Goal: Task Accomplishment & Management: Complete application form

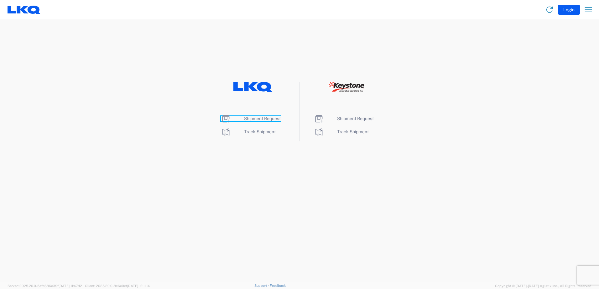
click at [268, 117] on span "Shipment Request" at bounding box center [262, 118] width 37 height 5
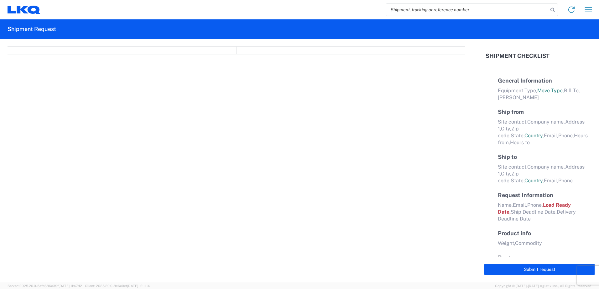
select select "FULL"
select select "LBS"
select select "IN"
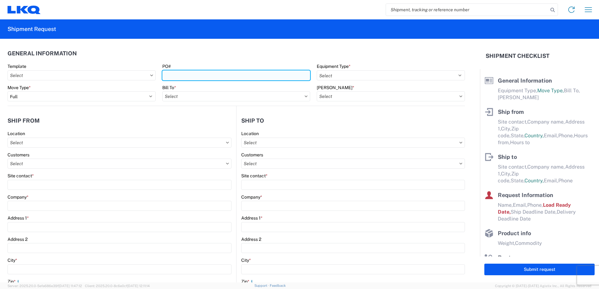
click at [199, 78] on input "PO#" at bounding box center [236, 75] width 148 height 10
type input "304-125"
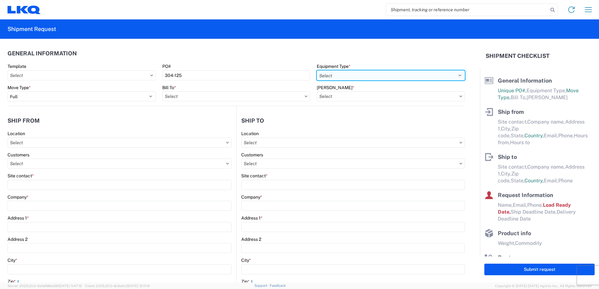
click at [324, 75] on select "Select 53’ Dry Van Flatbed Dropdeck (van) Lowboy (flatbed) Rail" at bounding box center [390, 75] width 148 height 10
select select "STDV"
click at [316, 70] on select "Select 53’ Dry Van Flatbed Dropdeck (van) Lowboy (flatbed) Rail" at bounding box center [390, 75] width 148 height 10
click at [304, 97] on icon at bounding box center [305, 96] width 3 height 2
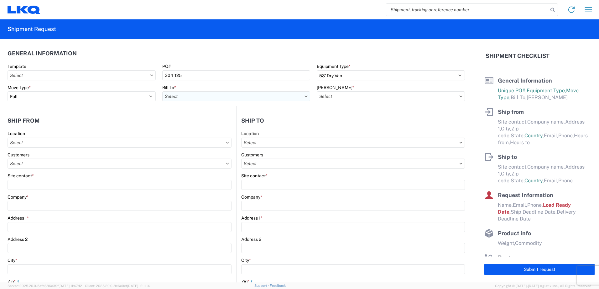
click at [253, 96] on input "text" at bounding box center [236, 96] width 148 height 10
type input "1635"
click at [233, 127] on div "1635 - Alsip - Knopf" at bounding box center [217, 124] width 110 height 10
type input "1635 - Alsip - Knopf"
click at [378, 99] on input "text" at bounding box center [390, 96] width 148 height 10
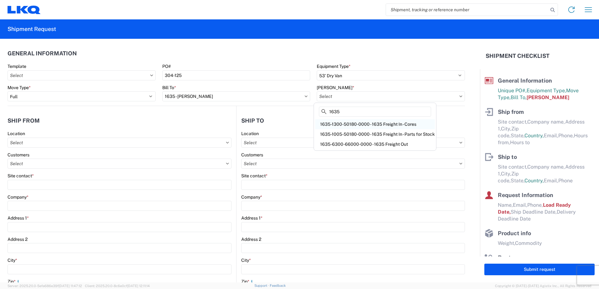
type input "1635"
click at [389, 124] on div "1635-1300-50180-0000 - 1635 Freight In - Cores" at bounding box center [375, 124] width 120 height 10
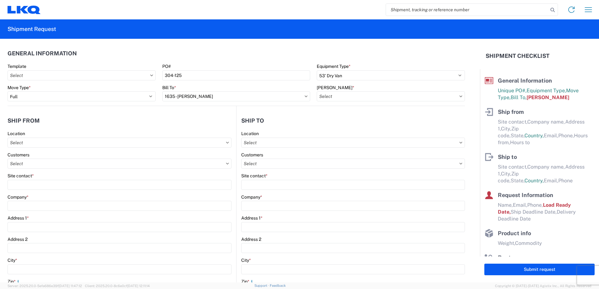
type input "1635-1300-50180-0000 - 1635 Freight In - Cores"
click at [46, 143] on input "text" at bounding box center [120, 143] width 224 height 10
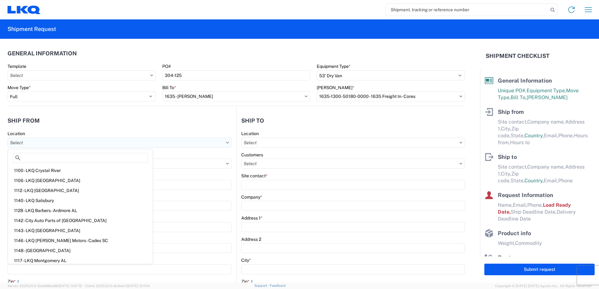
click at [46, 143] on input "text" at bounding box center [120, 143] width 224 height 10
click at [74, 112] on agx-shipment-stop-widget-v2 "Ship from Location Customers Site contact * Company * Address 1 * Address 2 Cit…" at bounding box center [122, 256] width 229 height 300
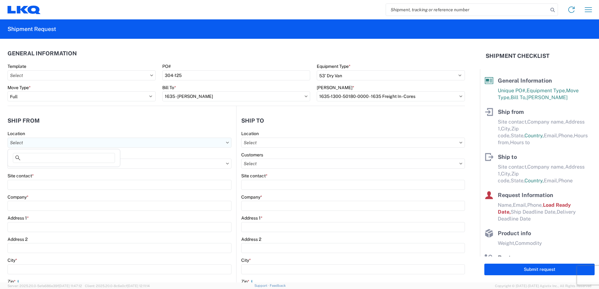
click at [44, 142] on input "text" at bounding box center [120, 143] width 224 height 10
type input "1304"
click at [45, 171] on div "1304 - LKQ Buffalo" at bounding box center [64, 171] width 110 height 10
type input "1304 - LKQ Buffalo"
type input "LKQ Corporation"
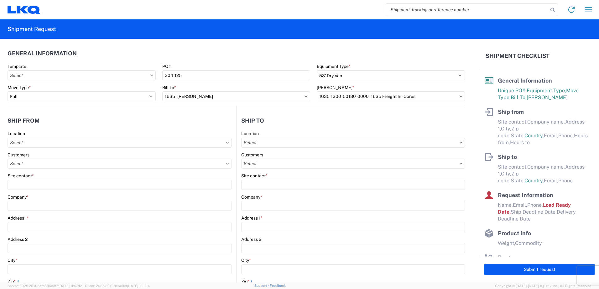
type input "2871 Broadway St Suite 500"
type input "Buffalo"
type input "14227"
select select "NY"
select select "US"
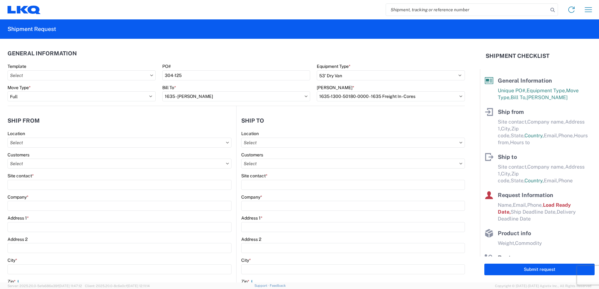
type input "08:00"
type input "17:00"
click at [226, 164] on icon at bounding box center [227, 164] width 3 height 2
click at [220, 164] on input "text" at bounding box center [120, 164] width 224 height 10
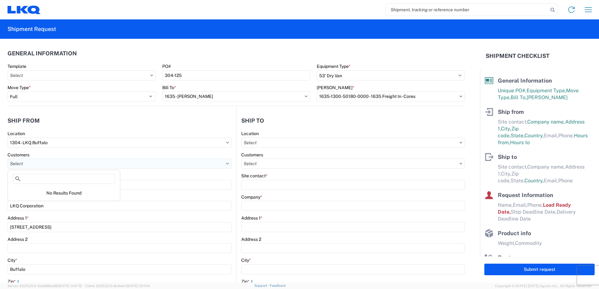
click at [227, 163] on input "text" at bounding box center [120, 164] width 224 height 10
click at [129, 194] on div "Company *" at bounding box center [120, 197] width 224 height 6
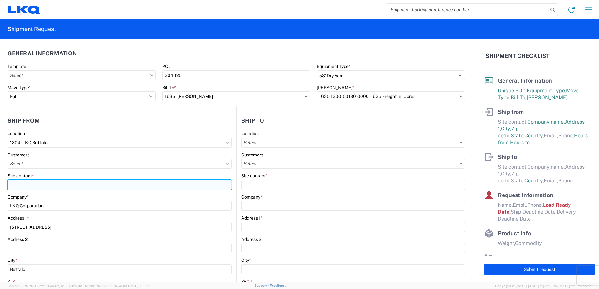
click at [35, 187] on input "Site contact *" at bounding box center [120, 185] width 224 height 10
type input "Nicole Butcher"
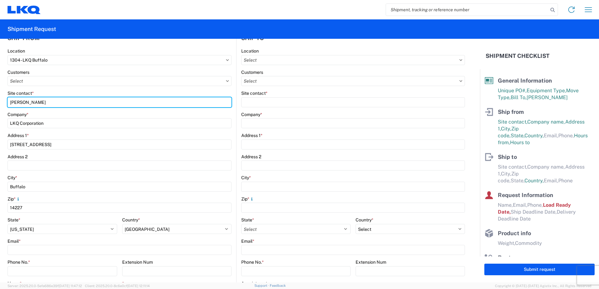
scroll to position [94, 0]
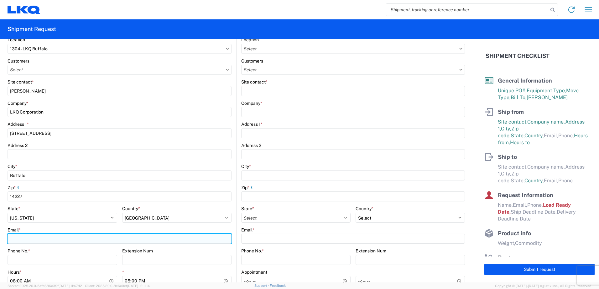
click at [43, 237] on input "Email *" at bounding box center [120, 239] width 224 height 10
type input "nmbutcher@lkqcorp.com"
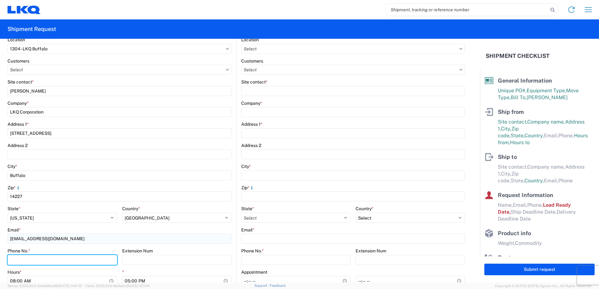
type input "7165416185"
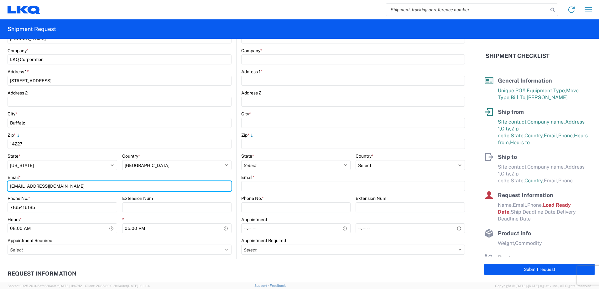
scroll to position [157, 0]
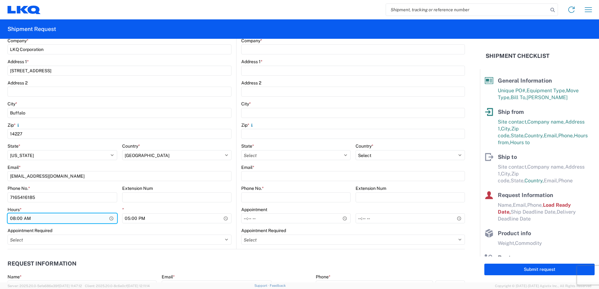
click at [111, 217] on input "08:00" at bounding box center [63, 219] width 110 height 10
type input "09:00"
click at [136, 232] on div "Appointment Required" at bounding box center [120, 231] width 224 height 6
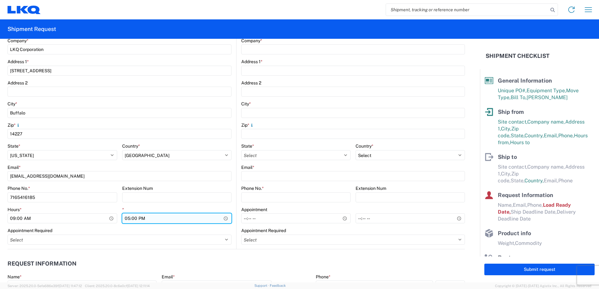
click at [224, 216] on input "17:00" at bounding box center [177, 219] width 110 height 10
type input "13:00"
click at [193, 207] on div "*" at bounding box center [177, 210] width 110 height 6
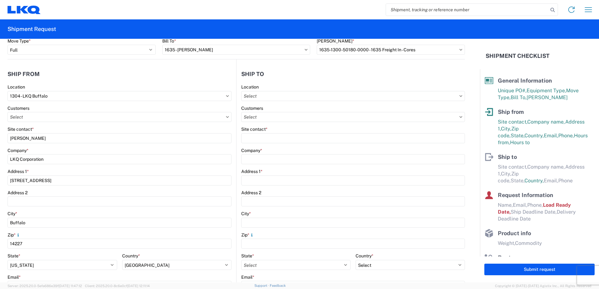
scroll to position [31, 0]
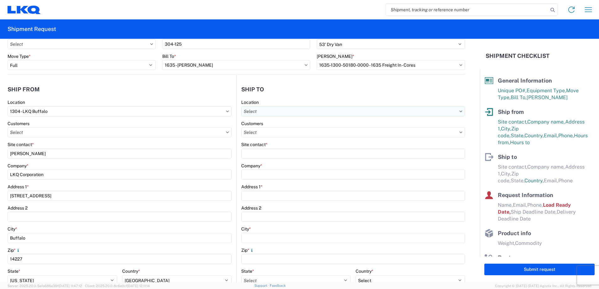
click at [274, 112] on input "text" at bounding box center [353, 111] width 224 height 10
type input "1635"
click at [286, 139] on div "1635 - Alsip - Knopf" at bounding box center [295, 139] width 110 height 10
type input "1635 - Alsip - Knopf"
type input "Robert Benette"
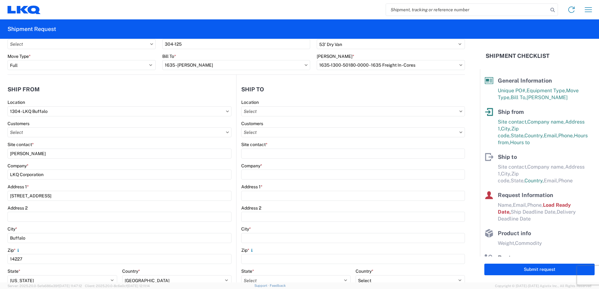
type input "LKQ Corporation"
type input "11800 S. Austin Ave."
type input "Suite C"
type input "Alsip"
type input "60803"
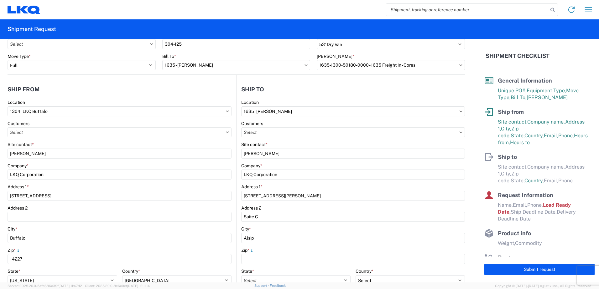
select select "US"
type input "rebenette@lkqcorp.com"
type input "708-752-7000"
select select
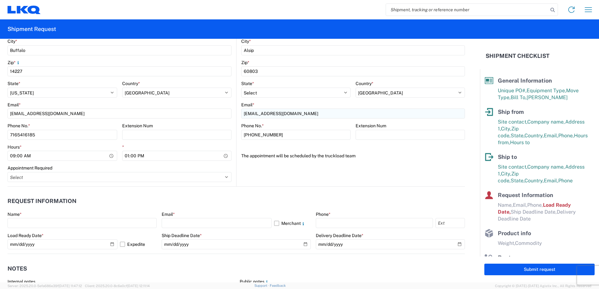
scroll to position [250, 0]
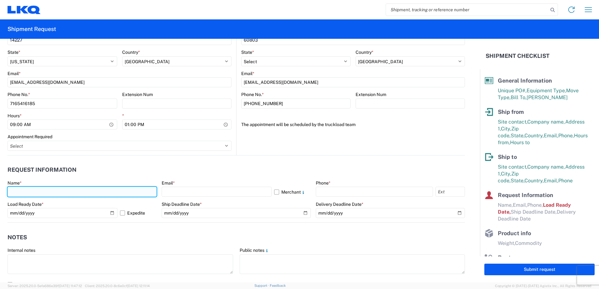
click at [14, 193] on input "text" at bounding box center [82, 192] width 149 height 10
type input "Nicole Butcher"
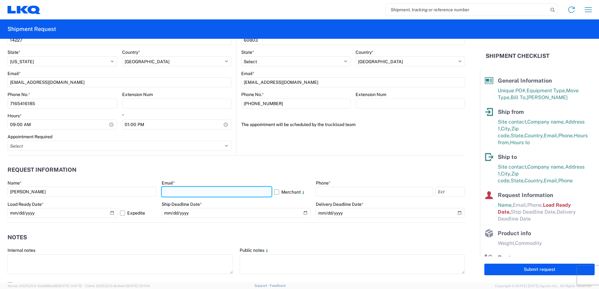
click at [177, 188] on input "text" at bounding box center [217, 192] width 110 height 10
type input "nmbutcher@lkqcorp.com"
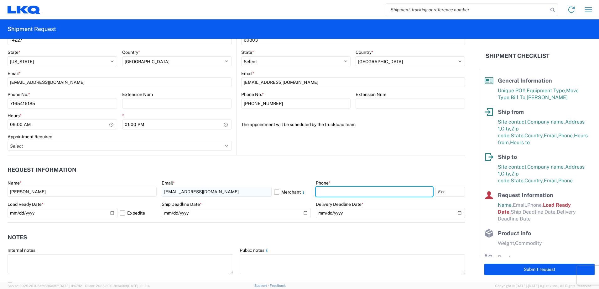
type input "7165416185"
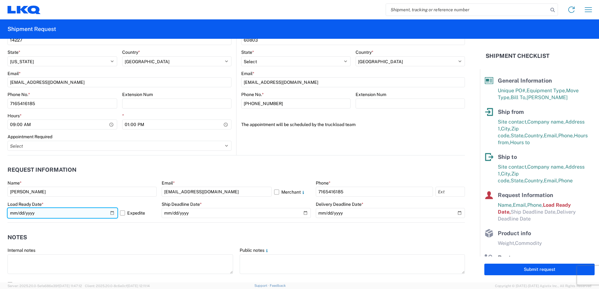
click at [110, 212] on input "2025-10-09" at bounding box center [63, 213] width 110 height 10
type input "2025-10-08"
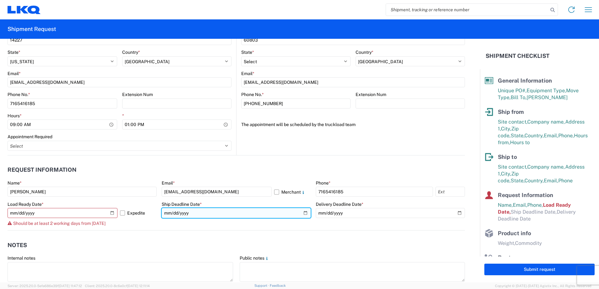
click at [302, 213] on input "date" at bounding box center [236, 213] width 149 height 10
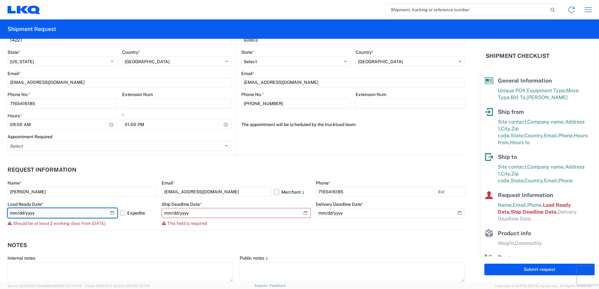
click at [112, 213] on input "2025-10-08" at bounding box center [63, 213] width 110 height 10
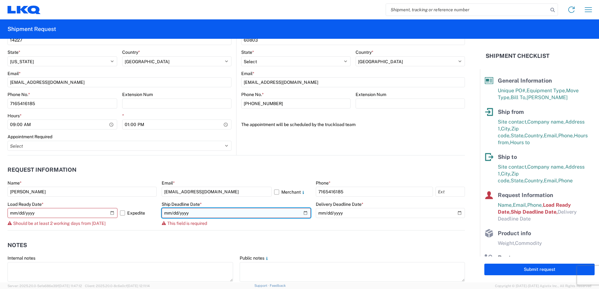
click at [301, 213] on input "date" at bounding box center [236, 213] width 149 height 10
type input "2025-10-09"
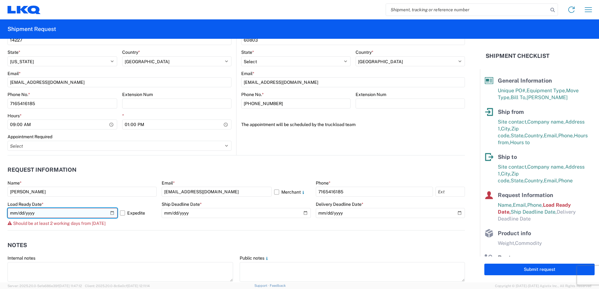
click at [112, 213] on input "2025-10-08" at bounding box center [63, 213] width 110 height 10
click at [141, 219] on div "Load Ready Date * 2025-10-09 Expedite Should be at least 2 working days from to…" at bounding box center [82, 214] width 149 height 25
click at [112, 213] on input "2025-10-09" at bounding box center [63, 213] width 110 height 10
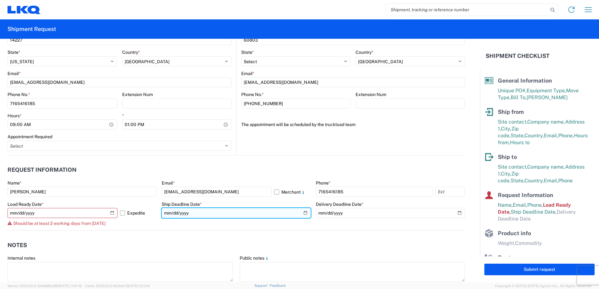
click at [298, 213] on input "2025-10-09" at bounding box center [236, 213] width 149 height 10
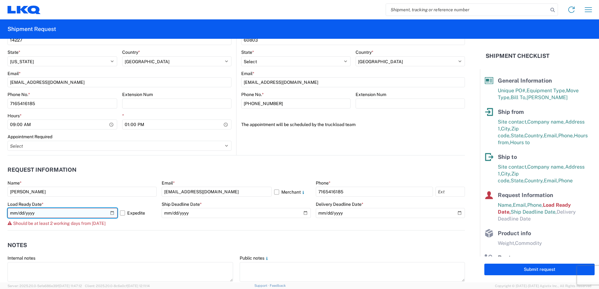
click at [110, 211] on input "2025-10-09" at bounding box center [63, 213] width 110 height 10
click at [111, 212] on input "2025-10-07" at bounding box center [63, 213] width 110 height 10
type input "2025-10-09"
click at [154, 218] on label "Expedite" at bounding box center [138, 213] width 37 height 10
click at [0, 0] on input "Expedite" at bounding box center [0, 0] width 0 height 0
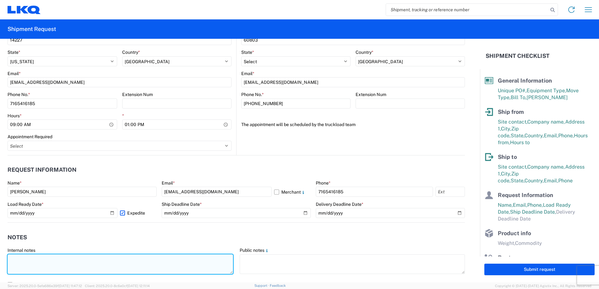
click at [96, 260] on textarea at bounding box center [120, 265] width 225 height 20
type textarea "cores"
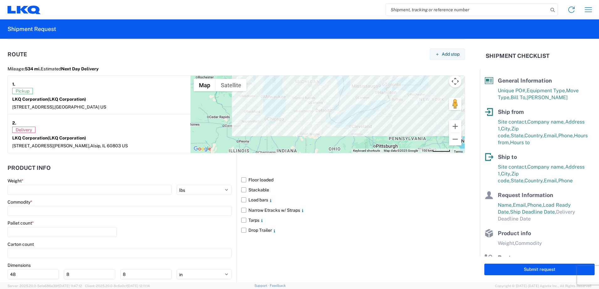
scroll to position [532, 0]
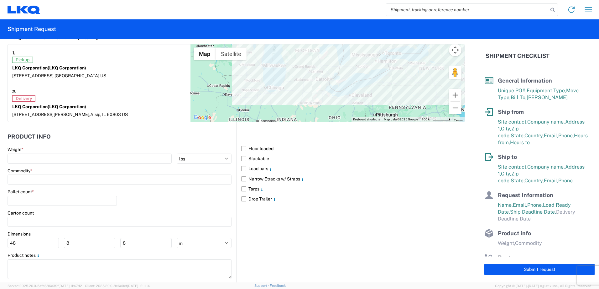
type textarea "cores"
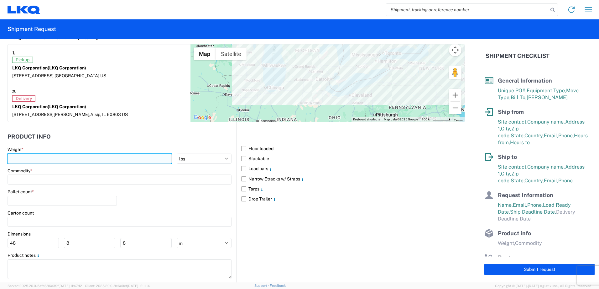
click at [27, 157] on input "number" at bounding box center [90, 159] width 164 height 10
type input "35000"
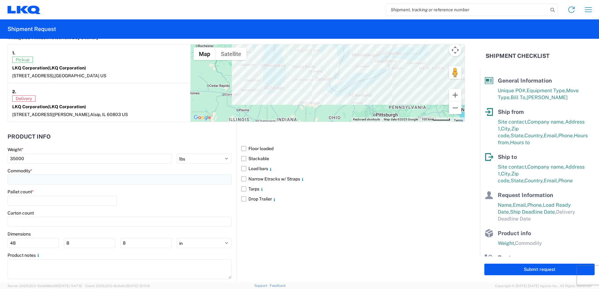
click at [34, 178] on input at bounding box center [120, 180] width 224 height 10
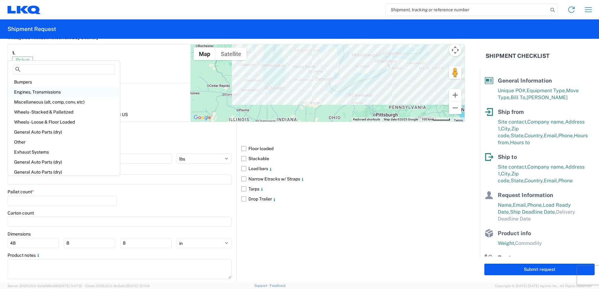
click at [41, 90] on div "Engines, Transmissions" at bounding box center [64, 92] width 110 height 10
type input "Engines, Transmissions"
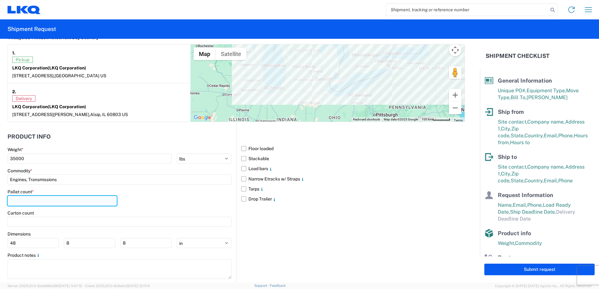
click at [34, 202] on input "number" at bounding box center [62, 201] width 109 height 10
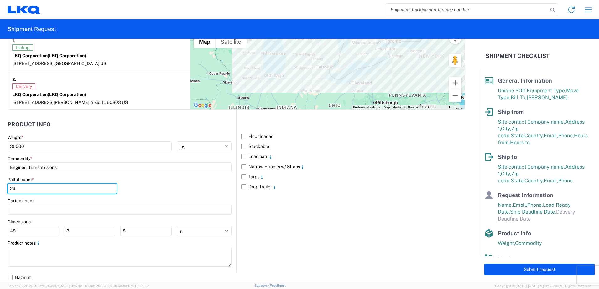
type input "24"
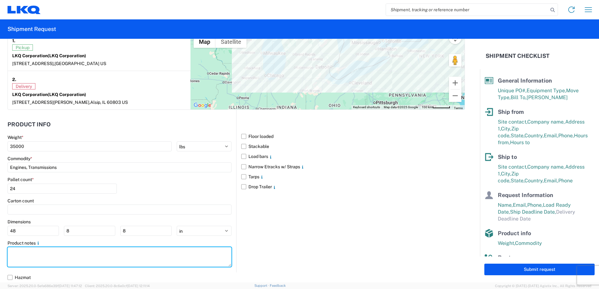
click at [56, 251] on textarea at bounding box center [120, 257] width 224 height 20
type textarea "cores"
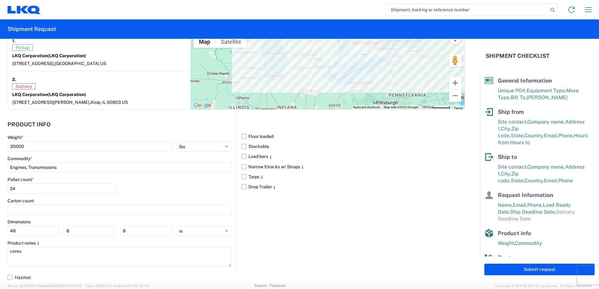
click at [242, 136] on label "Floor loaded" at bounding box center [353, 136] width 224 height 10
click at [0, 0] on input "Floor loaded" at bounding box center [0, 0] width 0 height 0
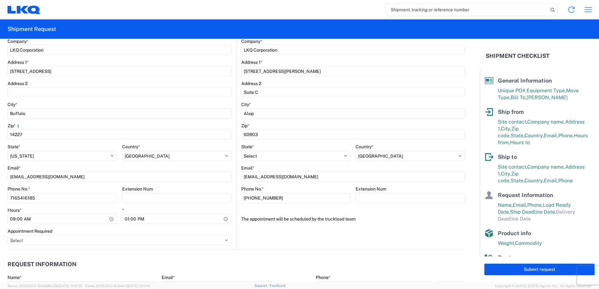
scroll to position [157, 0]
click at [536, 268] on button "Submit request" at bounding box center [539, 270] width 110 height 12
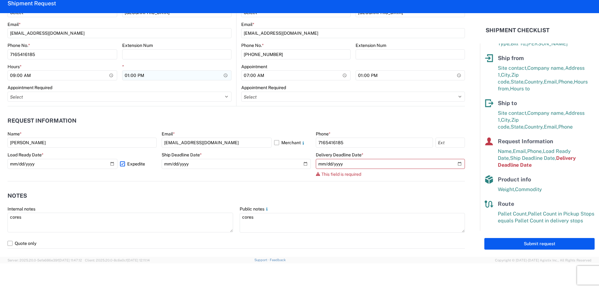
scroll to position [282, 0]
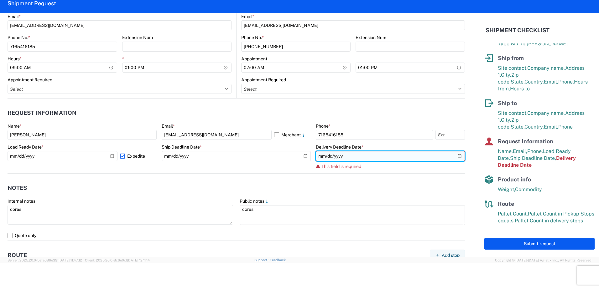
click at [453, 156] on input "date" at bounding box center [390, 156] width 149 height 10
type input "2025-10-14"
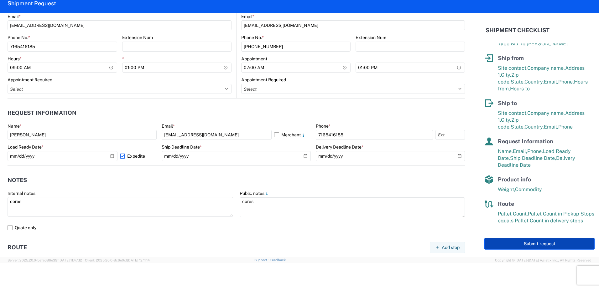
click at [517, 240] on button "Submit request" at bounding box center [539, 244] width 110 height 12
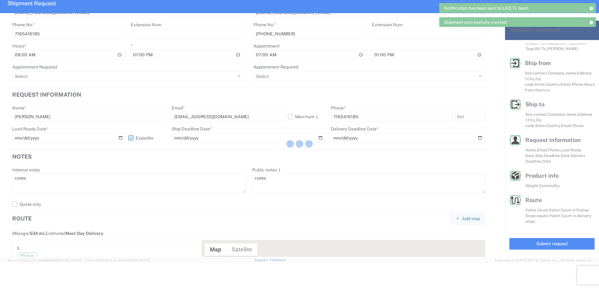
scroll to position [23, 0]
